Goal: Use online tool/utility: Use online tool/utility

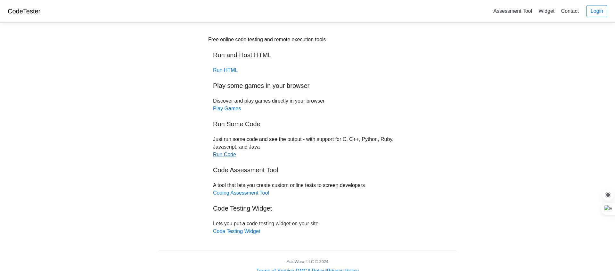
click at [222, 154] on link "Run Code" at bounding box center [224, 154] width 23 height 5
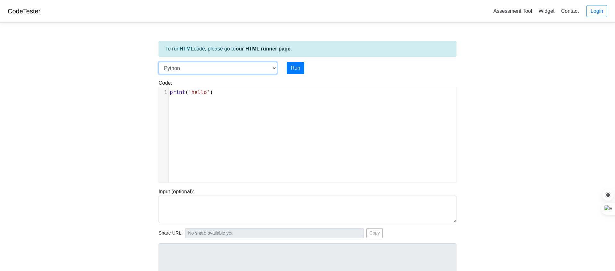
click at [273, 69] on select "C C++ Go Java Javascript Python Ruby" at bounding box center [217, 68] width 118 height 12
select select "c"
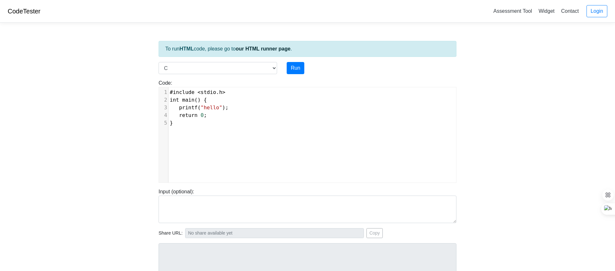
click at [210, 118] on pre "return 0 ;" at bounding box center [311, 116] width 287 height 8
type textarea "#include <stdio.h> int main() { printf("hello"); return 0; }"
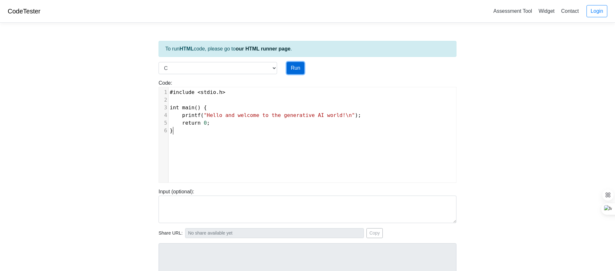
click at [297, 69] on button "Run" at bounding box center [295, 68] width 18 height 12
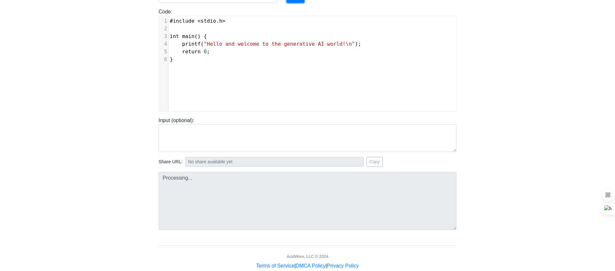
type input "https://codetester.io/runner?s=v2lPoQRQWn"
type textarea "Stdout: Hello and welcome to the generative AI world!"
